Goal: Feedback & Contribution: Submit feedback/report problem

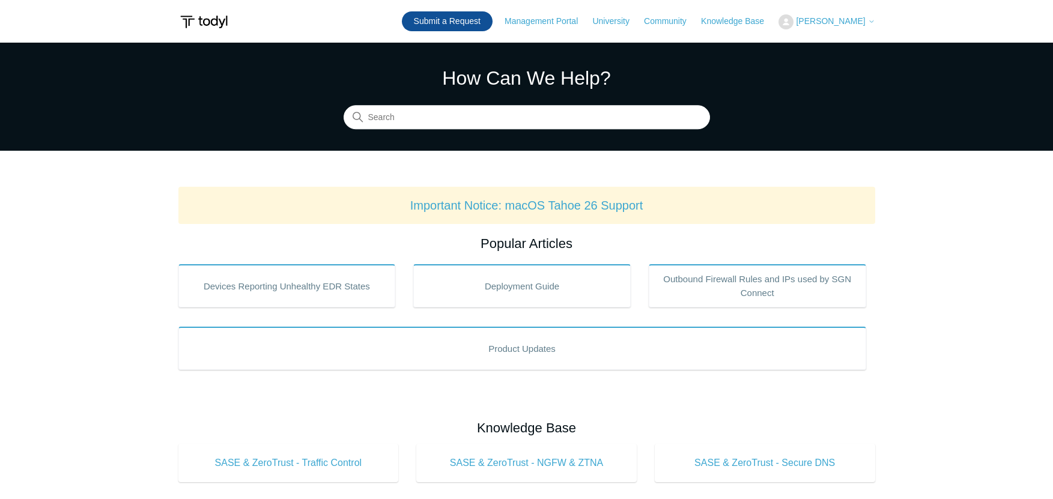
click at [478, 22] on link "Submit a Request" at bounding box center [447, 21] width 91 height 20
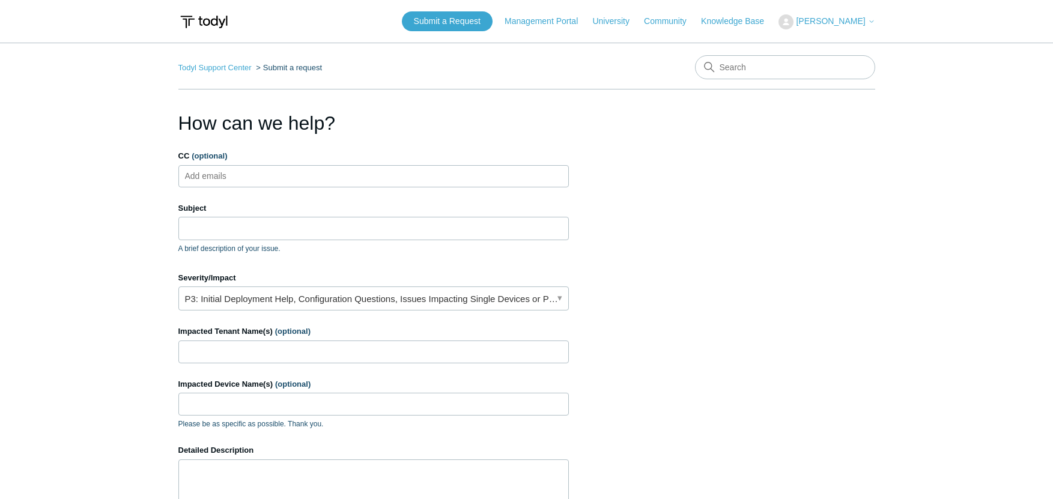
click at [211, 169] on input "CC (optional)" at bounding box center [215, 176] width 71 height 18
click at [274, 229] on input "Subject" at bounding box center [373, 228] width 390 height 23
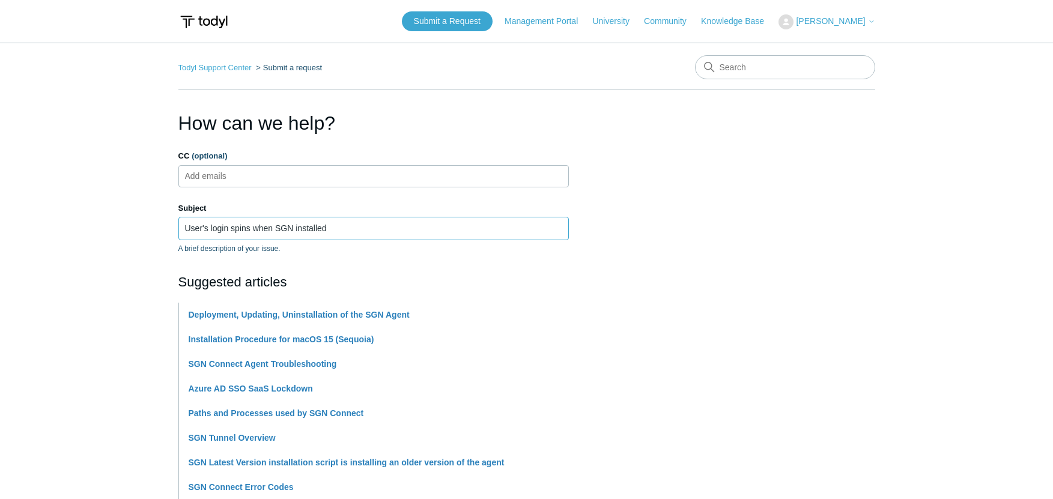
click at [183, 231] on input "User's login spins when SGN installed" at bounding box center [373, 228] width 390 height 23
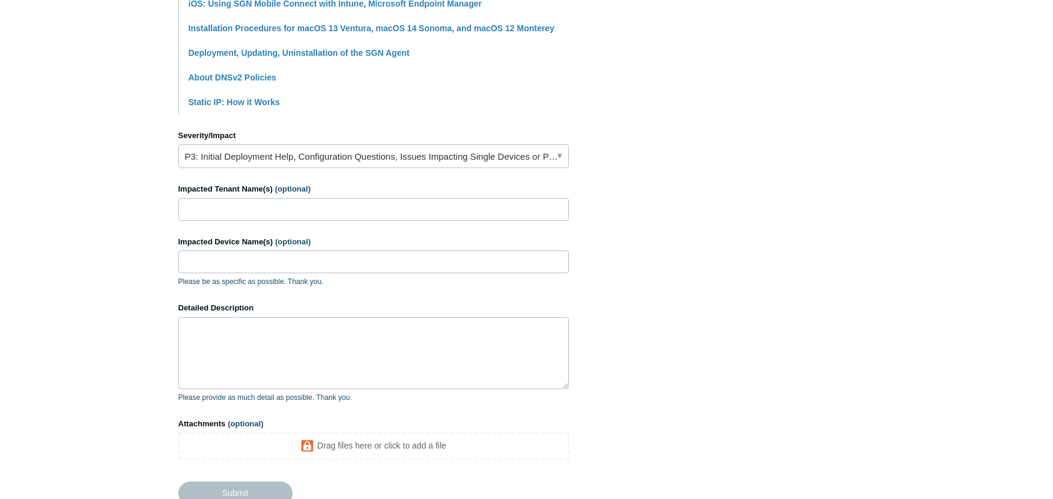
scroll to position [538, 0]
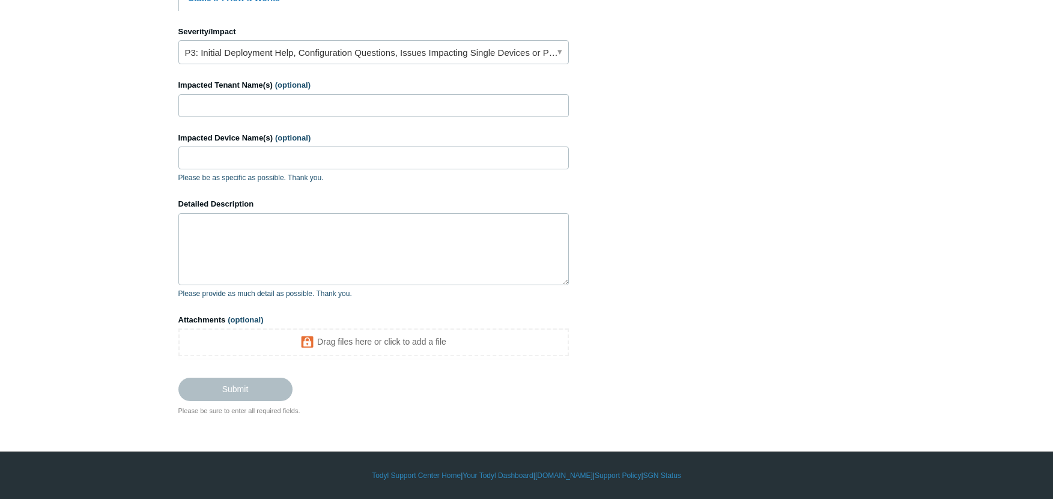
type input "remote User's login spins when SGN installed"
click at [263, 106] on input "Impacted Tenant Name(s) (optional)" at bounding box center [373, 105] width 390 height 23
type input "DWS"
click at [253, 49] on link "P3: Initial Deployment Help, Configuration Questions, Issues Impacting Single D…" at bounding box center [373, 52] width 390 height 24
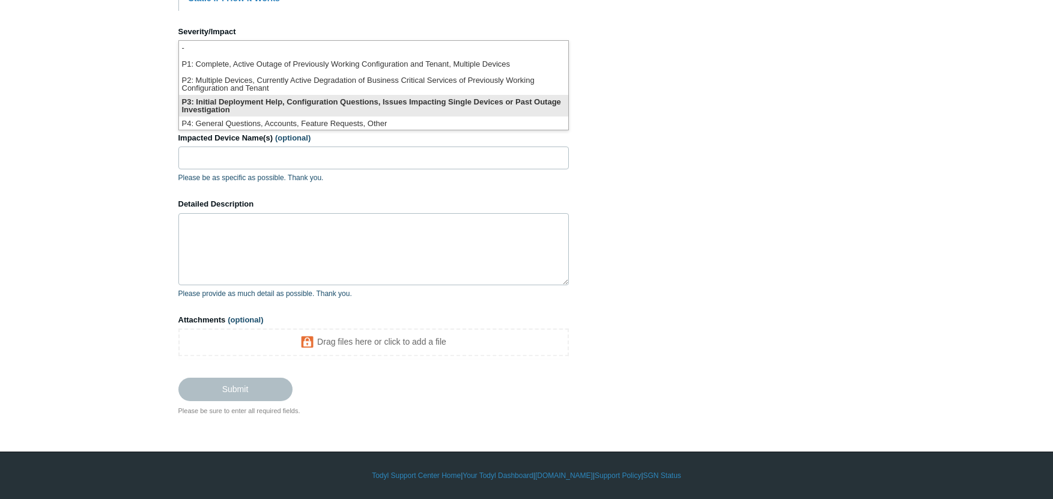
click at [230, 103] on li "P3: Initial Deployment Help, Configuration Questions, Issues Impacting Single D…" at bounding box center [373, 106] width 389 height 22
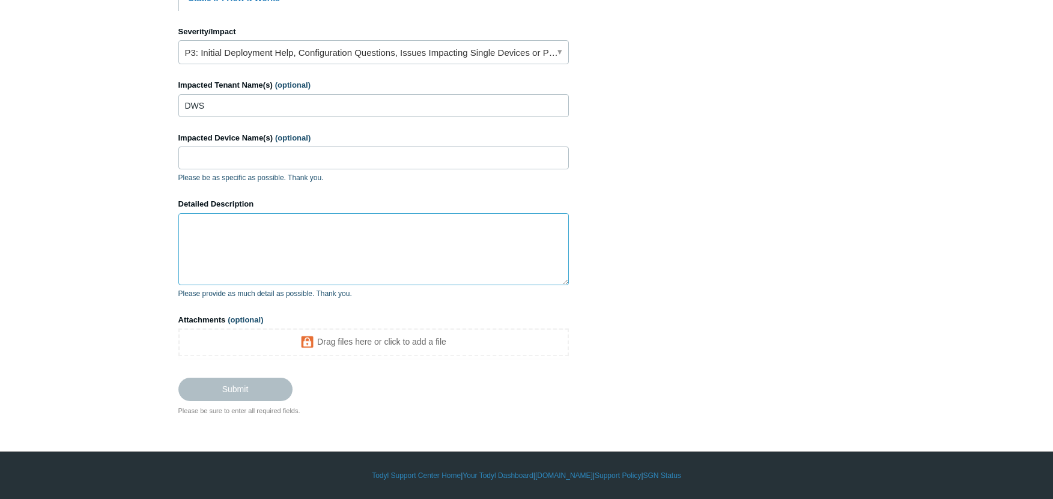
click at [220, 246] on textarea "Detailed Description" at bounding box center [373, 249] width 390 height 72
click at [226, 160] on input "Impacted Device Name(s) (optional)" at bounding box center [373, 158] width 390 height 23
paste input "DW-PF56AZ22"
type input "DW-PF56AZ22"
click at [229, 241] on textarea "Detailed Description" at bounding box center [373, 249] width 390 height 72
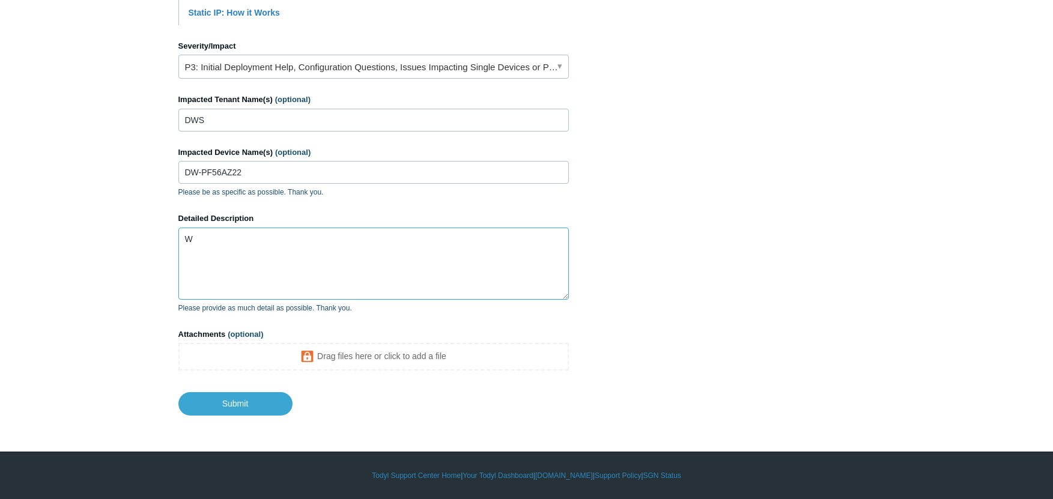
scroll to position [524, 0]
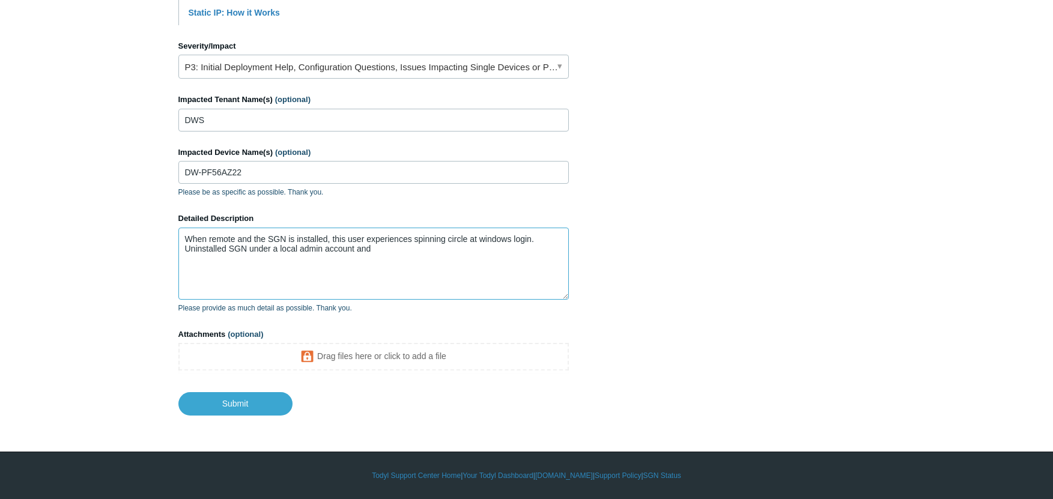
click at [347, 240] on textarea "When remote and the SGN is installed, this user experiences spinning circle at …" at bounding box center [373, 264] width 390 height 72
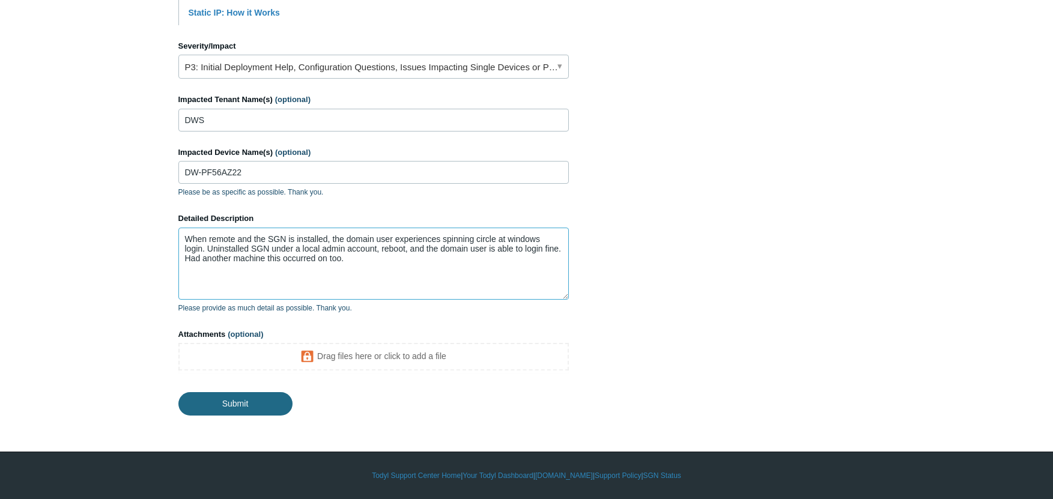
type textarea "When remote and the SGN is installed, the domain user experiences spinning circ…"
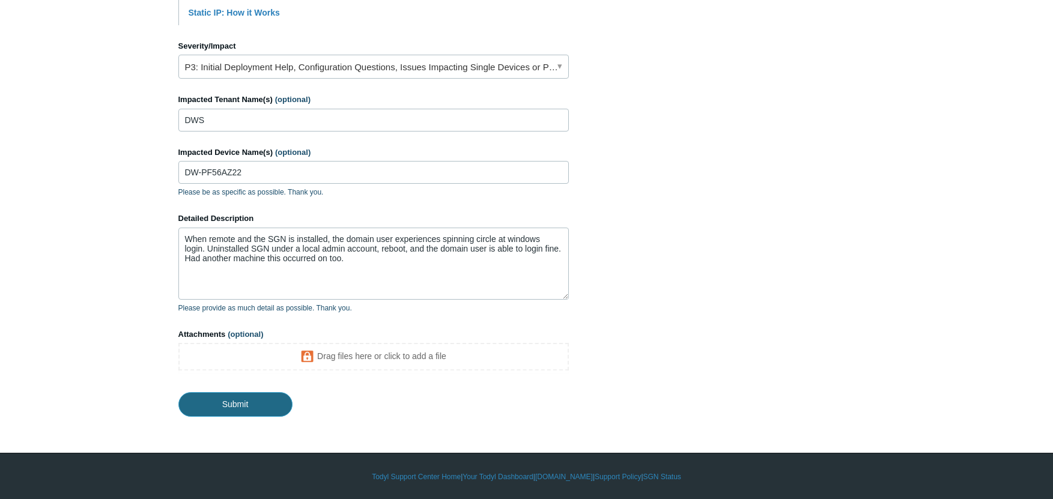
click at [235, 411] on input "Submit" at bounding box center [235, 404] width 114 height 24
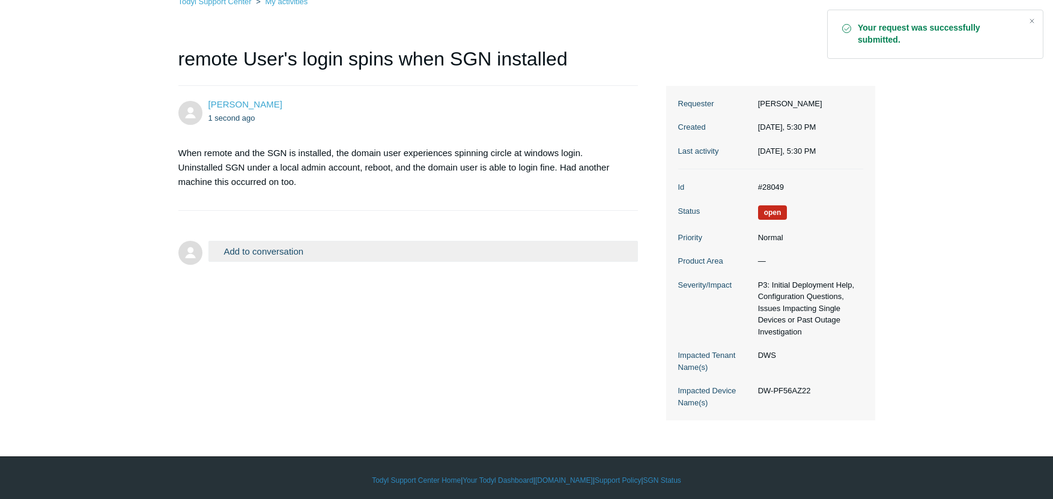
scroll to position [92, 0]
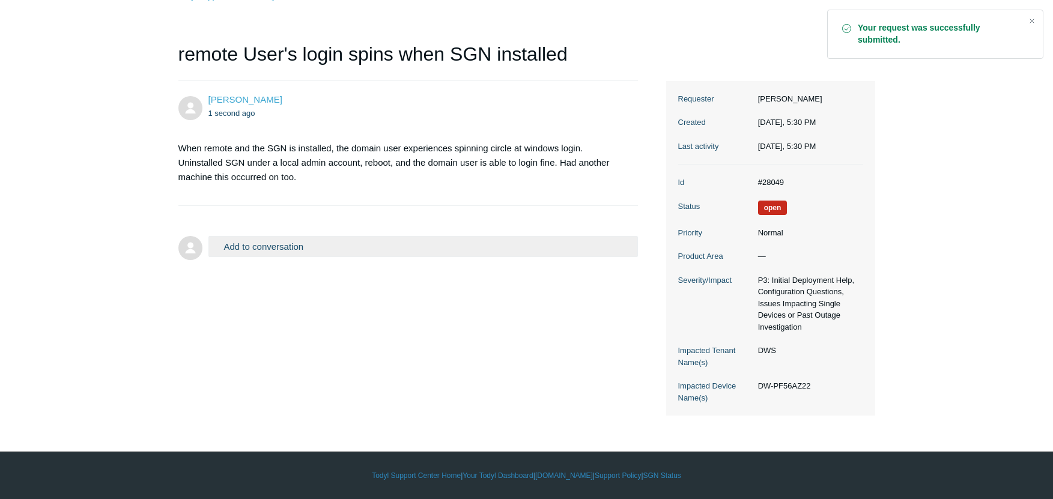
drag, startPoint x: 425, startPoint y: 333, endPoint x: 309, endPoint y: 347, distance: 117.3
click at [309, 347] on div "Paul Christian 1 second ago When remote and the SGN is installed, the domain us…" at bounding box center [526, 248] width 697 height 335
